Goal: Task Accomplishment & Management: Complete application form

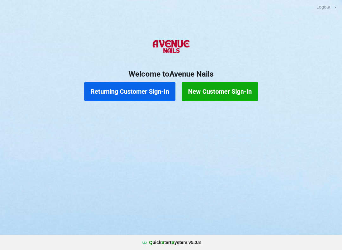
scroll to position [10, 15]
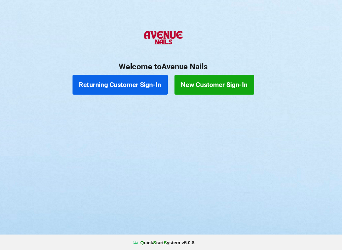
click at [223, 167] on div "Logout Logout Sign-In Welcome to Avenue Nails Returning Customer Sign-In New Cu…" at bounding box center [171, 125] width 342 height 250
click at [223, 166] on div "Logout Logout Sign-In Welcome to Avenue Nails Returning Customer Sign-In New Cu…" at bounding box center [171, 125] width 342 height 250
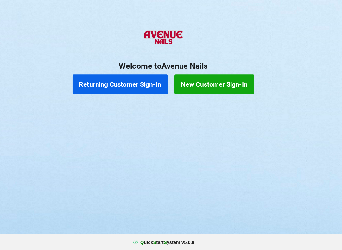
click at [110, 82] on button "Returning Customer Sign-In" at bounding box center [129, 91] width 91 height 19
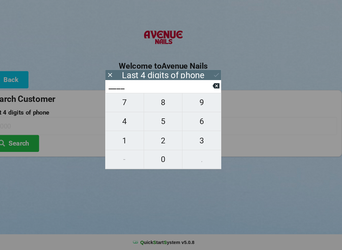
click at [158, 120] on span "5" at bounding box center [170, 126] width 37 height 13
type input "5___"
click at [195, 120] on span "6" at bounding box center [207, 126] width 37 height 13
type input "56__"
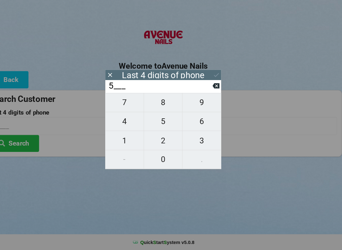
type input "56__"
click at [193, 139] on span "3" at bounding box center [207, 145] width 37 height 13
type input "563_"
click at [156, 139] on span "2" at bounding box center [170, 145] width 37 height 13
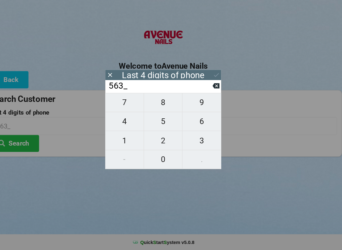
type input "5632"
click at [218, 90] on icon at bounding box center [221, 92] width 7 height 5
click at [200, 88] on input "563_" at bounding box center [168, 93] width 100 height 10
click at [218, 90] on icon at bounding box center [221, 92] width 7 height 5
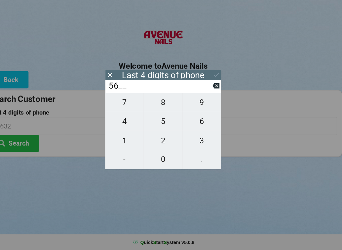
click at [218, 90] on icon at bounding box center [221, 92] width 7 height 5
click at [193, 102] on span "9" at bounding box center [207, 108] width 37 height 13
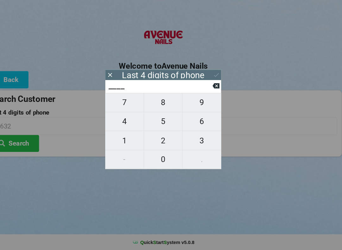
type input "9___"
click at [218, 90] on icon at bounding box center [221, 92] width 7 height 5
click at [218, 90] on icon at bounding box center [221, 93] width 7 height 7
click at [218, 90] on icon at bounding box center [221, 92] width 7 height 5
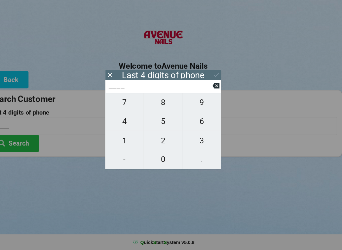
click at [191, 139] on span "3" at bounding box center [207, 145] width 37 height 13
type input "3___"
click at [156, 157] on span "0" at bounding box center [170, 163] width 37 height 13
type input "30__"
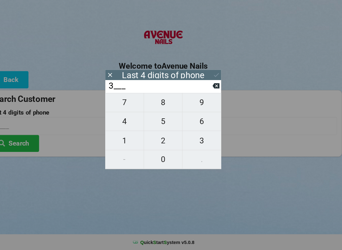
type input "30__"
click at [157, 139] on span "2" at bounding box center [170, 145] width 37 height 13
type input "302_"
click at [157, 102] on span "8" at bounding box center [170, 108] width 37 height 13
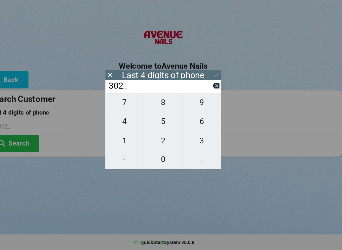
type input "3028"
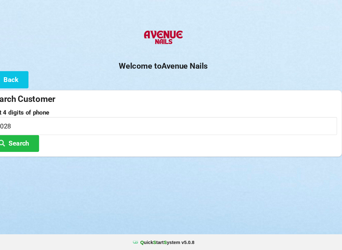
click at [168, 223] on div "Logout Logout Sign-In Welcome to Avenue Nails Back Search Customer Last 4 digit…" at bounding box center [171, 125] width 342 height 250
click at [22, 140] on button "Search" at bounding box center [28, 148] width 47 height 16
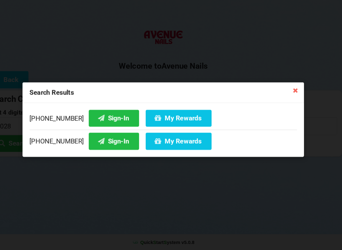
click at [100, 115] on button "Sign-In" at bounding box center [124, 123] width 48 height 16
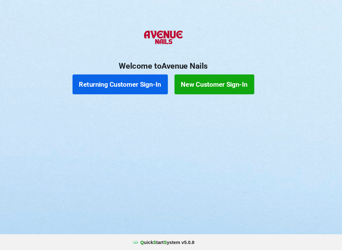
click at [218, 82] on button "New Customer Sign-In" at bounding box center [220, 91] width 76 height 19
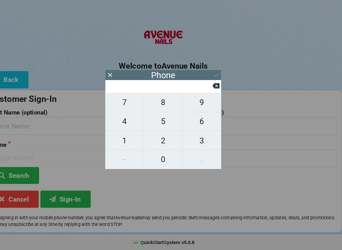
click at [118, 120] on span "4" at bounding box center [133, 126] width 37 height 13
type input "4"
click at [152, 157] on span "0" at bounding box center [170, 163] width 37 height 13
type input "40"
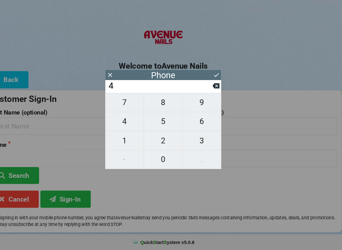
type input "40"
click at [123, 102] on span "7" at bounding box center [133, 108] width 37 height 13
type input "407"
click at [159, 139] on span "2" at bounding box center [170, 145] width 37 height 13
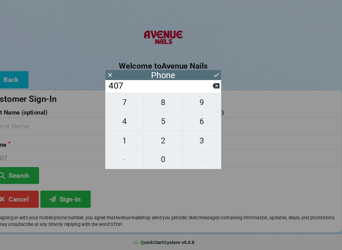
type input "4072"
click at [124, 120] on span "4" at bounding box center [133, 126] width 37 height 13
type input "40724"
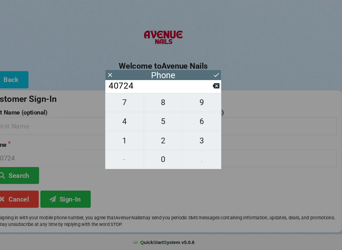
click at [159, 139] on span "2" at bounding box center [170, 145] width 37 height 13
type input "407242"
click at [161, 102] on span "8" at bounding box center [170, 108] width 37 height 13
type input "4072428"
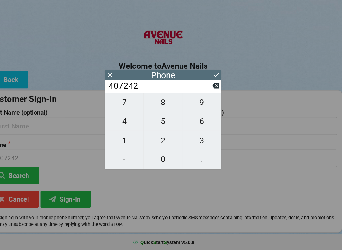
type input "4072428"
click at [161, 120] on span "5" at bounding box center [170, 126] width 37 height 13
type input "40724285"
click at [189, 120] on span "6" at bounding box center [207, 126] width 37 height 13
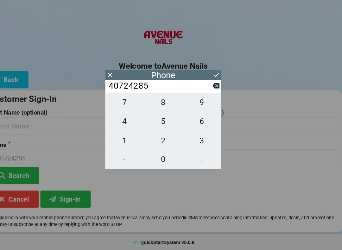
type input "407242856"
click at [152, 121] on span "5" at bounding box center [170, 126] width 37 height 13
type input "4072428565"
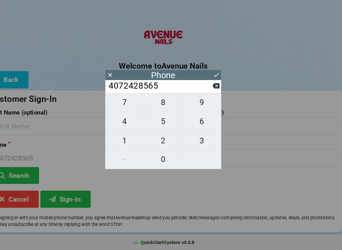
click at [201, 77] on div "Phone" at bounding box center [170, 82] width 111 height 10
click at [218, 79] on icon at bounding box center [221, 82] width 7 height 7
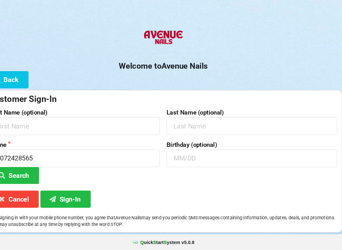
click at [17, 79] on button "Back" at bounding box center [21, 87] width 42 height 16
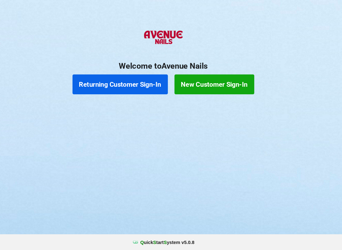
click at [102, 84] on button "Returning Customer Sign-In" at bounding box center [129, 91] width 91 height 19
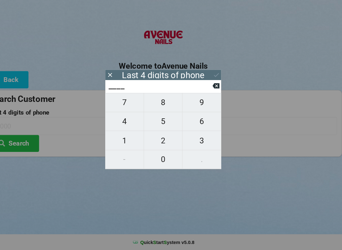
click at [125, 120] on span "4" at bounding box center [133, 126] width 37 height 13
type input "4___"
click at [160, 157] on span "0" at bounding box center [170, 163] width 37 height 13
type input "40__"
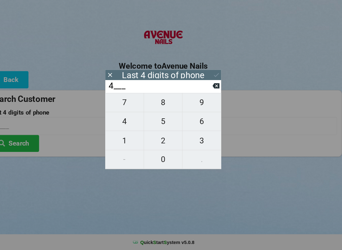
type input "40__"
click at [124, 102] on span "7" at bounding box center [133, 108] width 37 height 13
type input "407_"
click at [164, 139] on span "2" at bounding box center [170, 145] width 37 height 13
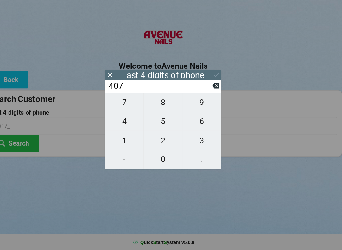
type input "4072"
click at [119, 114] on div "7 8 9 4 5 6 1 2 3 - 0 ." at bounding box center [170, 136] width 111 height 73
click at [164, 136] on div "7 8 9 4 5 6 1 2 3 - 0 ." at bounding box center [170, 136] width 111 height 73
click at [218, 90] on icon at bounding box center [221, 93] width 7 height 7
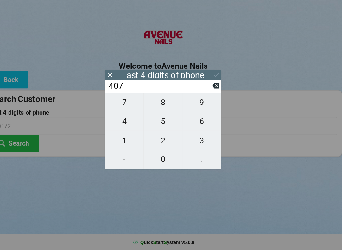
click at [218, 90] on icon at bounding box center [221, 92] width 7 height 5
click at [159, 102] on span "8" at bounding box center [170, 108] width 37 height 13
type input "8___"
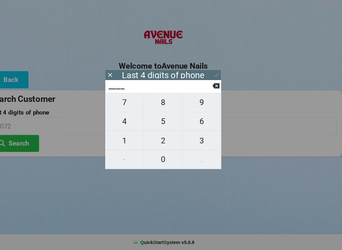
type input "8___"
click at [156, 120] on span "5" at bounding box center [170, 126] width 37 height 13
type input "85__"
click at [197, 120] on span "6" at bounding box center [207, 126] width 37 height 13
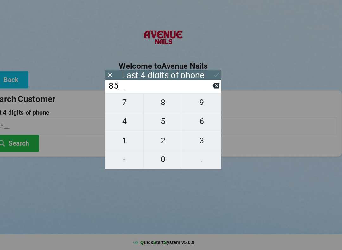
type input "856_"
click at [156, 122] on span "5" at bounding box center [170, 126] width 37 height 13
type input "8565"
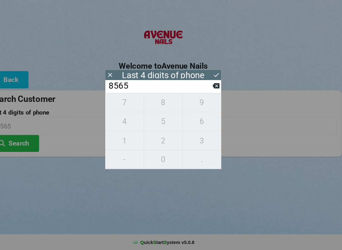
click at [218, 79] on icon at bounding box center [221, 82] width 7 height 7
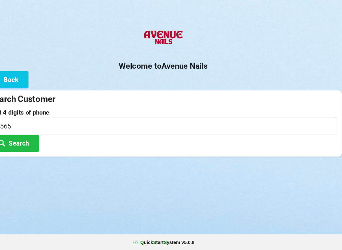
click at [28, 140] on button "Search" at bounding box center [28, 148] width 47 height 16
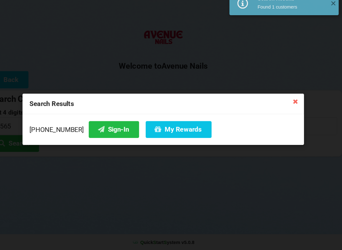
click at [103, 127] on button "Sign-In" at bounding box center [124, 135] width 48 height 16
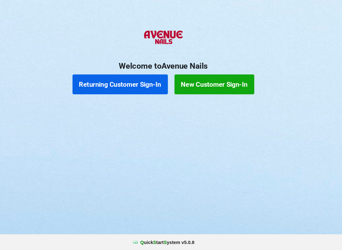
click at [122, 82] on button "Returning Customer Sign-In" at bounding box center [129, 91] width 91 height 19
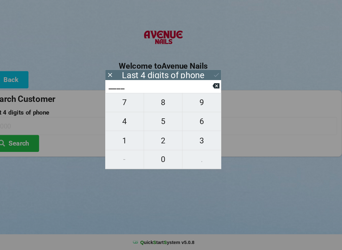
click at [160, 102] on span "8" at bounding box center [170, 108] width 37 height 13
type input "8___"
click at [158, 102] on span "8" at bounding box center [170, 108] width 37 height 13
type input "88__"
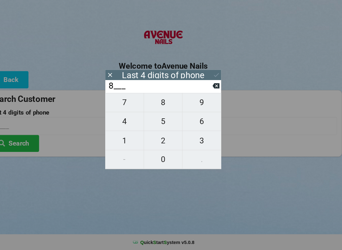
type input "88__"
click at [126, 120] on span "4" at bounding box center [133, 126] width 37 height 13
type input "884_"
click at [123, 139] on span "1" at bounding box center [133, 145] width 37 height 13
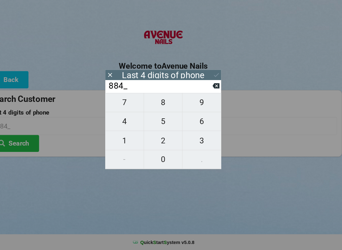
type input "8841"
click at [218, 79] on icon at bounding box center [221, 82] width 7 height 7
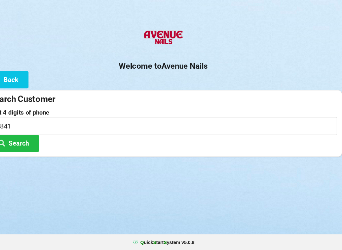
click at [34, 140] on button "Search" at bounding box center [28, 148] width 47 height 16
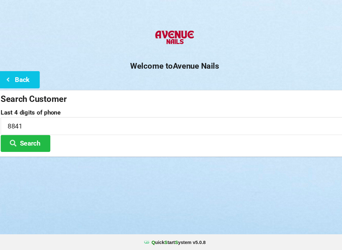
click at [43, 140] on button "Search" at bounding box center [28, 148] width 47 height 16
click at [30, 79] on button "Back" at bounding box center [21, 87] width 42 height 16
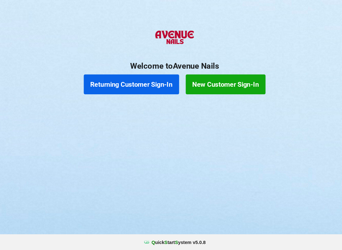
click at [244, 82] on button "New Customer Sign-In" at bounding box center [220, 91] width 76 height 19
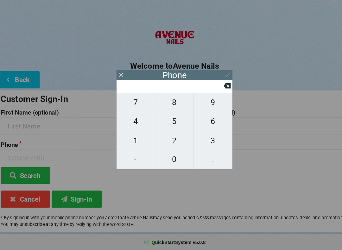
click at [173, 104] on span "8" at bounding box center [170, 108] width 37 height 13
type input "8"
click at [172, 102] on span "8" at bounding box center [170, 108] width 37 height 13
type input "88"
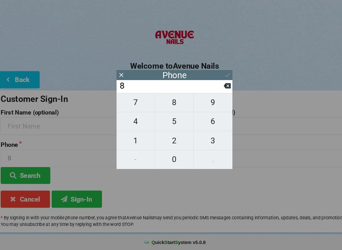
type input "88"
click at [134, 121] on span "4" at bounding box center [133, 126] width 37 height 13
type input "884"
click at [134, 139] on span "1" at bounding box center [133, 145] width 37 height 13
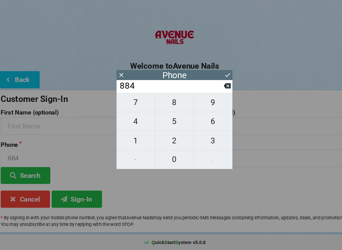
type input "8841"
click at [219, 79] on icon at bounding box center [221, 82] width 7 height 7
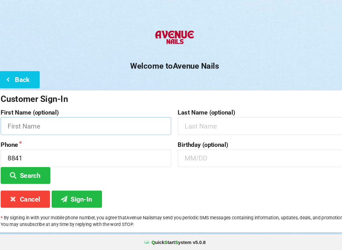
click at [113, 123] on input "text" at bounding box center [86, 131] width 163 height 17
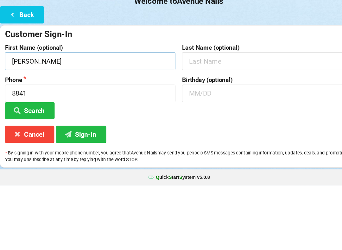
type input "[PERSON_NAME]"
click at [220, 154] on input "text" at bounding box center [255, 162] width 163 height 17
type input "07/15"
click at [45, 170] on button "Search" at bounding box center [28, 178] width 47 height 16
click at [94, 193] on button "Sign-In" at bounding box center [77, 201] width 48 height 16
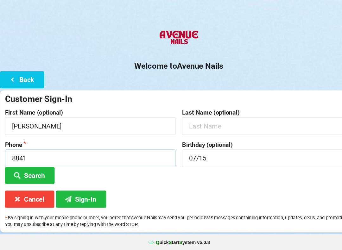
click at [49, 154] on input "8841" at bounding box center [86, 162] width 163 height 17
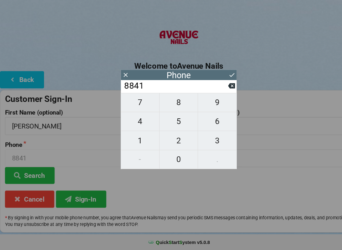
click at [219, 90] on icon at bounding box center [221, 92] width 7 height 5
click at [221, 90] on icon at bounding box center [221, 93] width 7 height 7
click at [218, 90] on icon at bounding box center [221, 93] width 7 height 7
type input "8"
click at [219, 90] on icon at bounding box center [221, 92] width 7 height 5
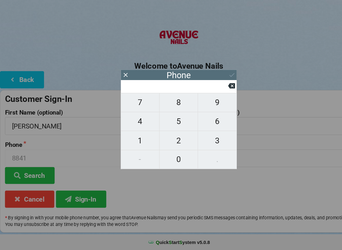
click at [216, 88] on input at bounding box center [168, 93] width 100 height 10
click at [177, 118] on button "5" at bounding box center [170, 127] width 37 height 18
type input "5"
click at [209, 120] on span "6" at bounding box center [207, 126] width 37 height 13
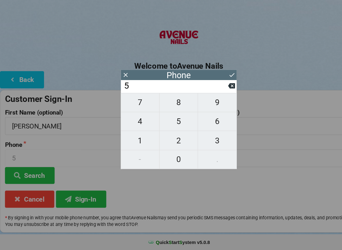
type input "56"
click at [140, 136] on button "1" at bounding box center [133, 145] width 37 height 18
type input "561"
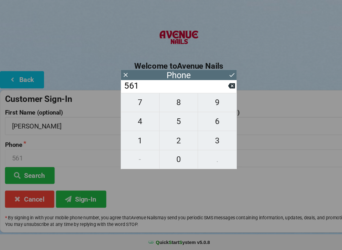
click at [204, 139] on span "3" at bounding box center [207, 145] width 37 height 13
type input "5613"
click at [179, 102] on span "8" at bounding box center [170, 108] width 37 height 13
type input "56138"
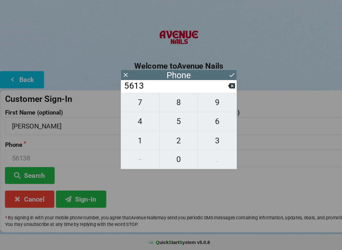
type input "56138"
click at [170, 120] on span "5" at bounding box center [170, 126] width 37 height 13
type input "561385"
click at [178, 102] on span "8" at bounding box center [170, 108] width 37 height 13
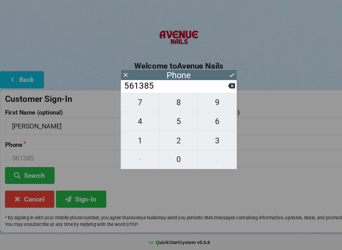
type input "5613858"
click at [178, 102] on span "8" at bounding box center [170, 108] width 37 height 13
type input "56138588"
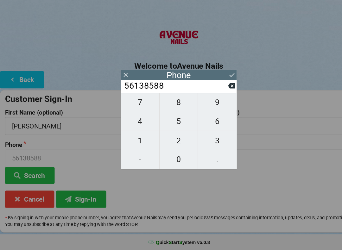
click at [144, 110] on button "7" at bounding box center [133, 109] width 37 height 18
type input "561385887"
click at [136, 136] on button "1" at bounding box center [133, 145] width 37 height 18
type input "5613858871"
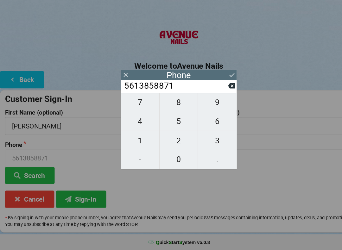
click at [219, 90] on icon at bounding box center [221, 92] width 7 height 5
click at [221, 90] on icon at bounding box center [221, 93] width 7 height 7
type input "56138588"
click at [143, 120] on span "4" at bounding box center [133, 126] width 37 height 13
type input "561385884"
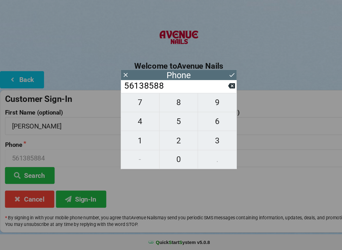
type input "561385884"
click at [140, 139] on span "1" at bounding box center [133, 145] width 37 height 13
type input "5613858841"
click at [223, 79] on icon at bounding box center [221, 82] width 7 height 7
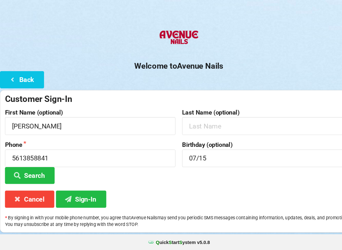
click at [45, 170] on button "Search" at bounding box center [28, 178] width 47 height 16
click at [67, 198] on icon at bounding box center [66, 200] width 8 height 5
